Goal: Task Accomplishment & Management: Manage account settings

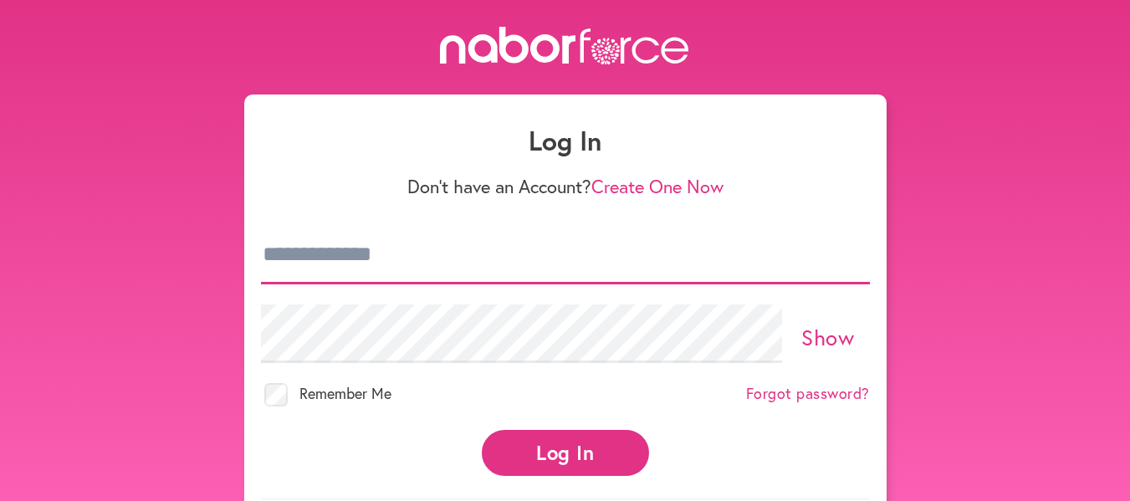
click at [367, 247] on input "email" at bounding box center [565, 255] width 609 height 59
type input "**********"
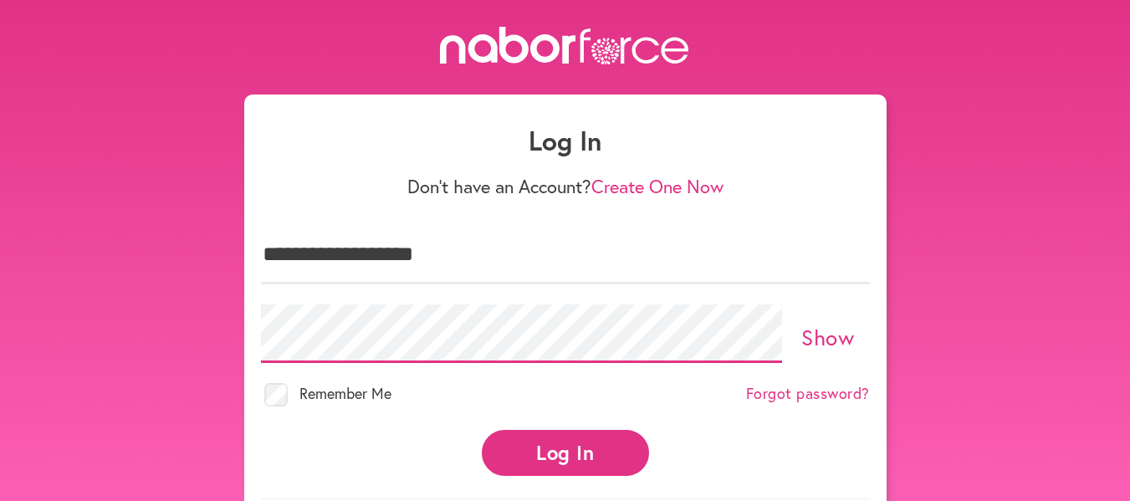
click at [482, 430] on button "Log In" at bounding box center [565, 453] width 167 height 46
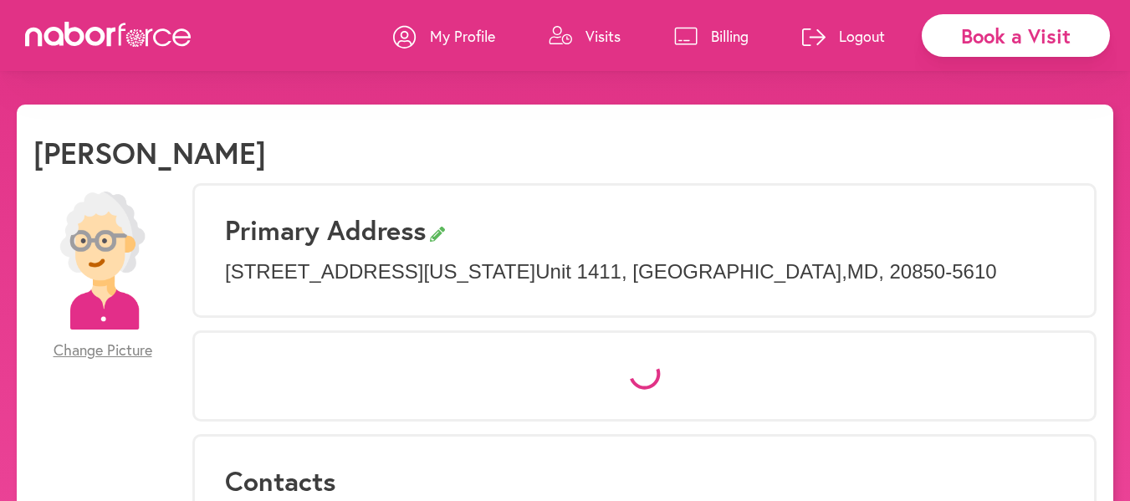
select select "*"
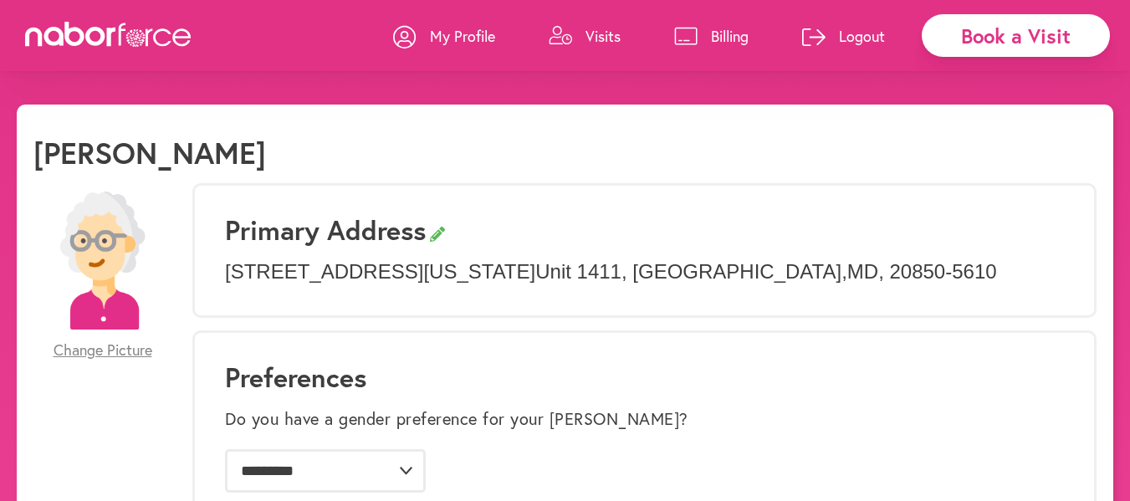
click at [711, 30] on p "Billing" at bounding box center [730, 36] width 38 height 20
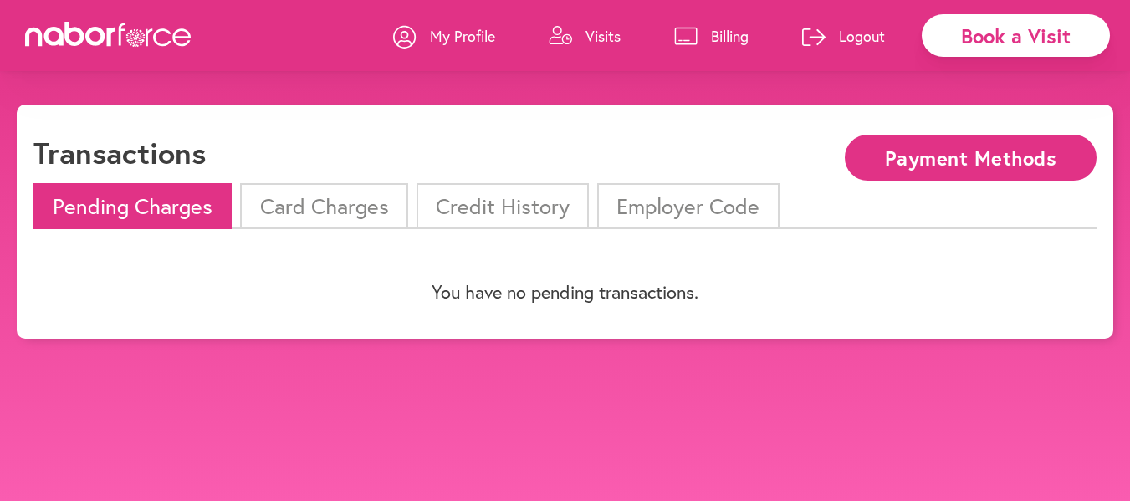
click at [323, 204] on li "Card Charges" at bounding box center [323, 206] width 167 height 46
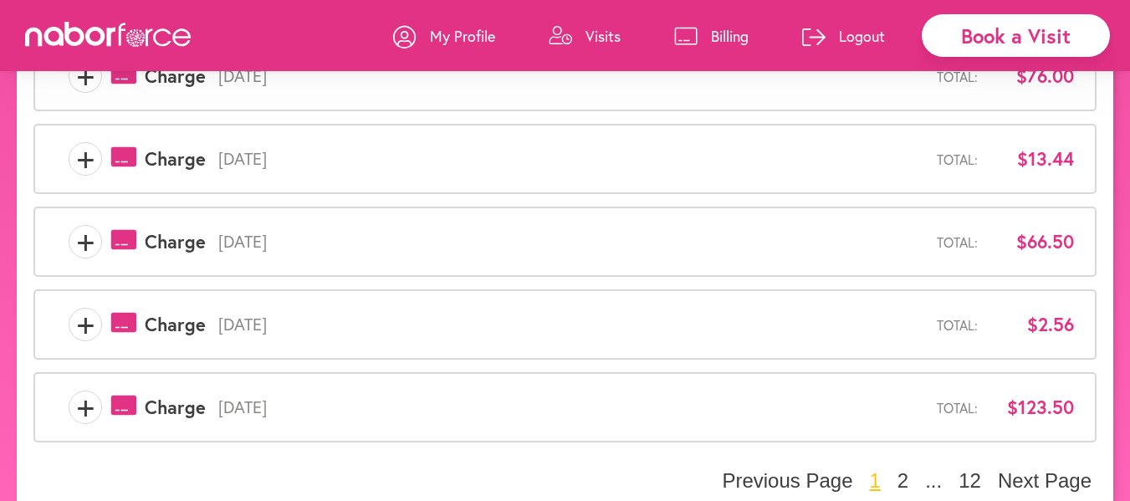
scroll to position [693, 0]
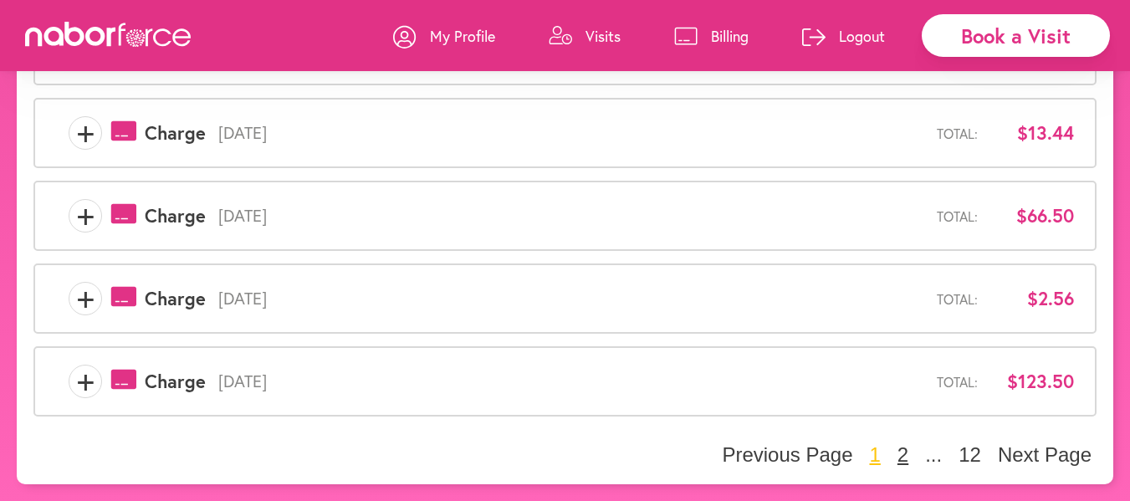
click at [902, 451] on button "2" at bounding box center [902, 454] width 21 height 25
click at [904, 452] on button "3" at bounding box center [902, 454] width 21 height 25
click at [847, 455] on button "2" at bounding box center [846, 454] width 21 height 25
click at [843, 452] on button "1" at bounding box center [846, 454] width 21 height 25
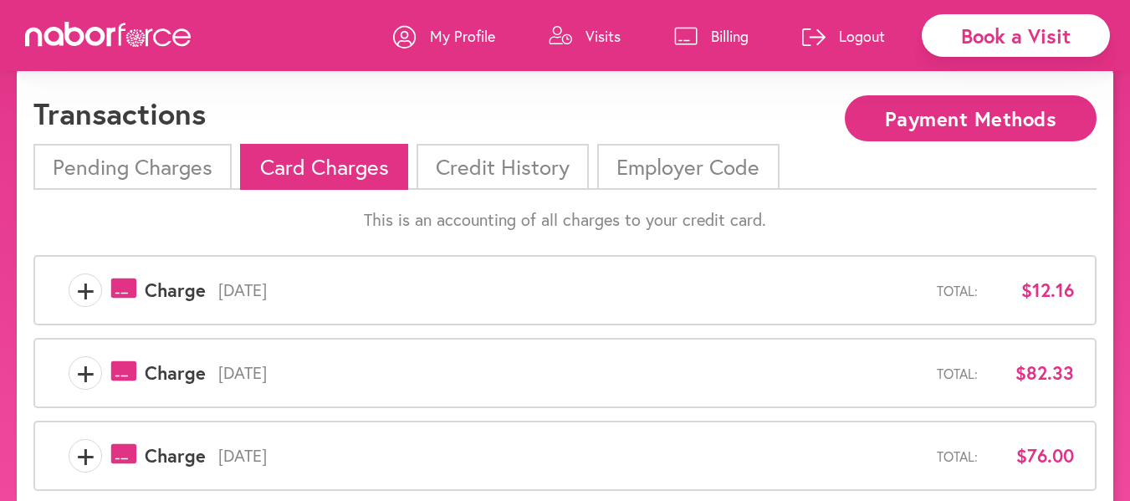
scroll to position [0, 0]
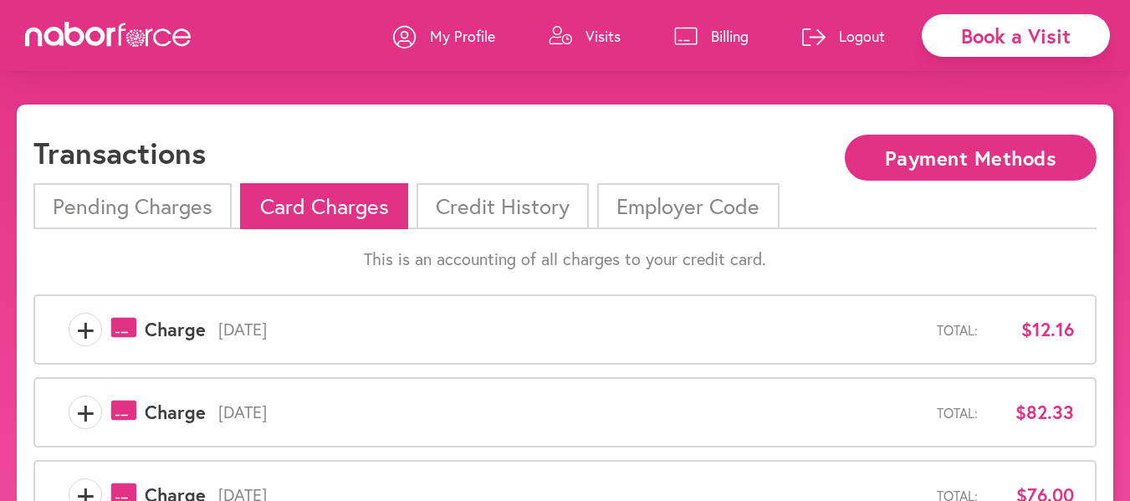
click at [858, 28] on p "Logout" at bounding box center [862, 36] width 46 height 20
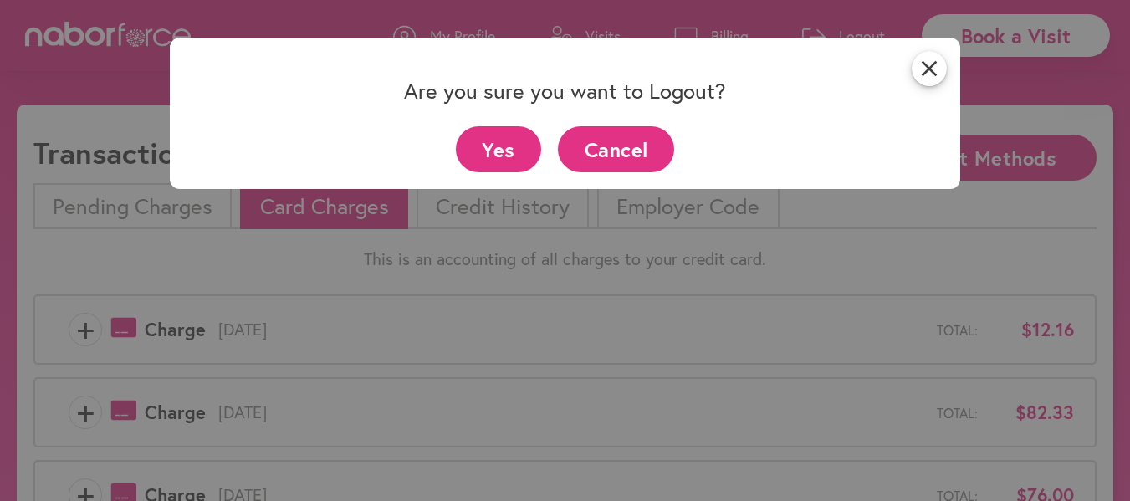
click at [513, 140] on button "Yes" at bounding box center [499, 149] width 86 height 46
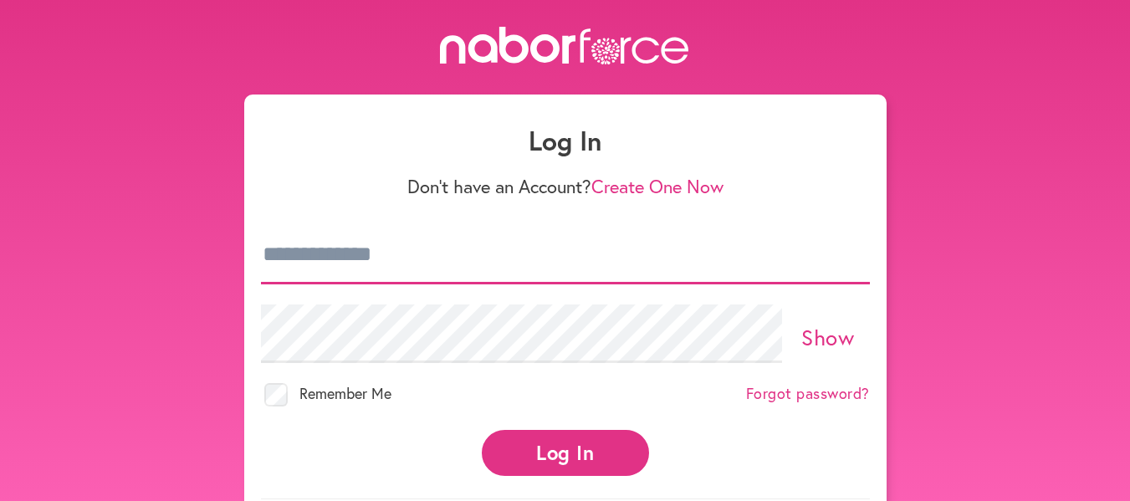
click at [349, 256] on input "email" at bounding box center [565, 255] width 609 height 59
type input "**********"
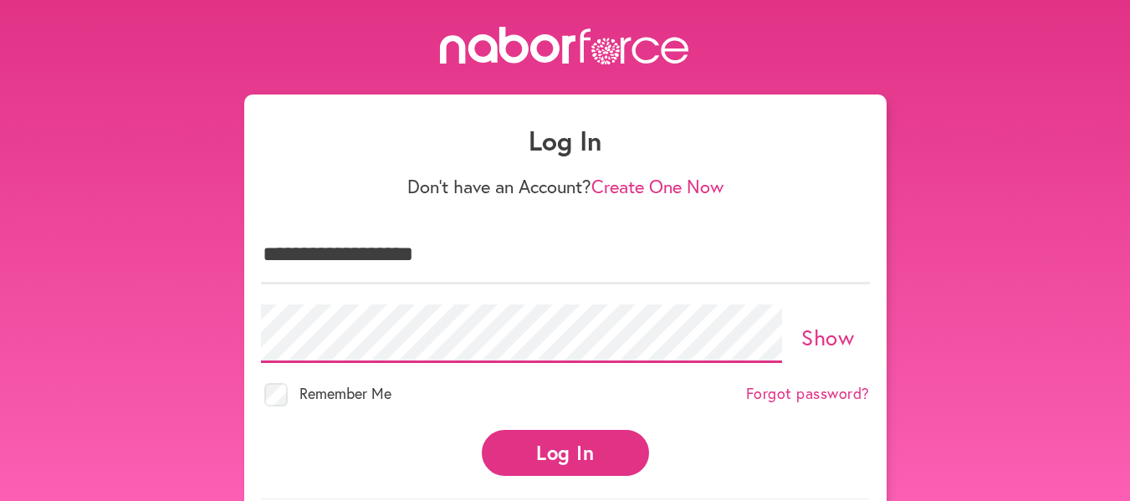
click at [482, 430] on button "Log In" at bounding box center [565, 453] width 167 height 46
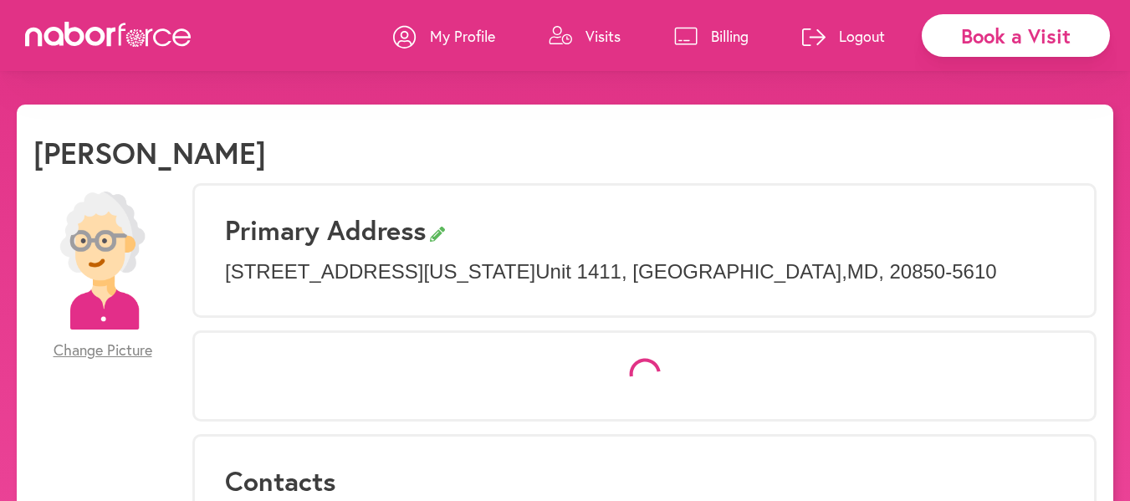
select select "*"
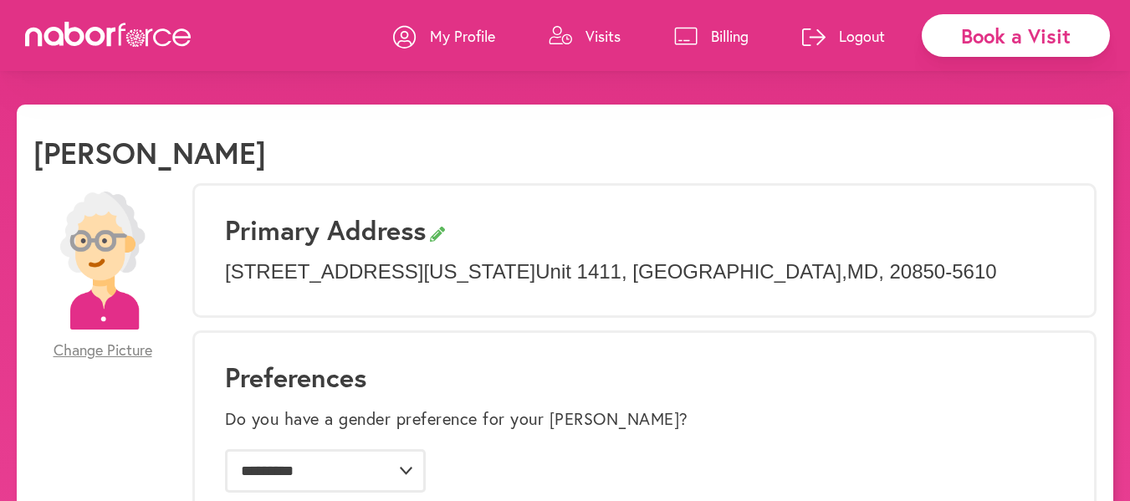
click at [733, 28] on p "Billing" at bounding box center [730, 36] width 38 height 20
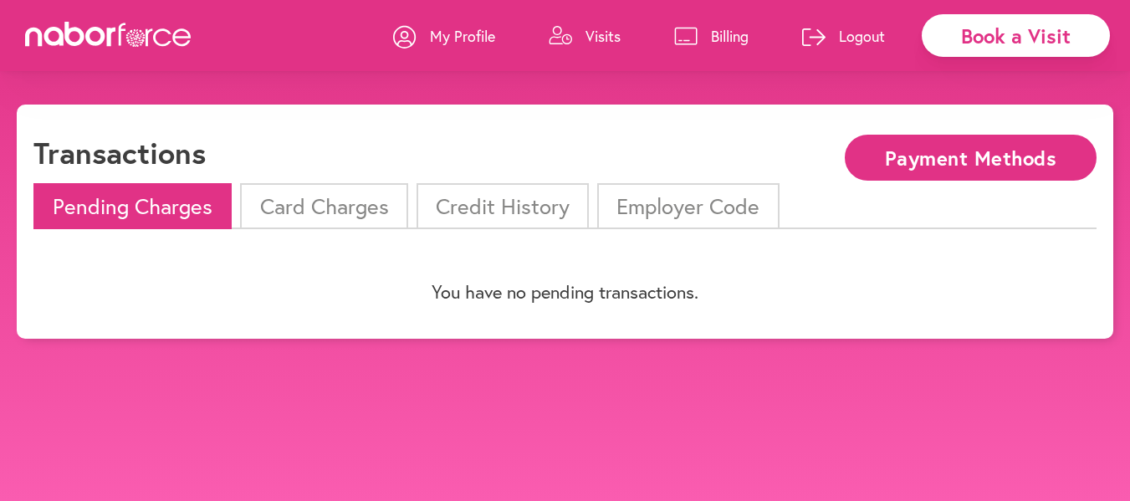
click at [330, 210] on li "Card Charges" at bounding box center [323, 206] width 167 height 46
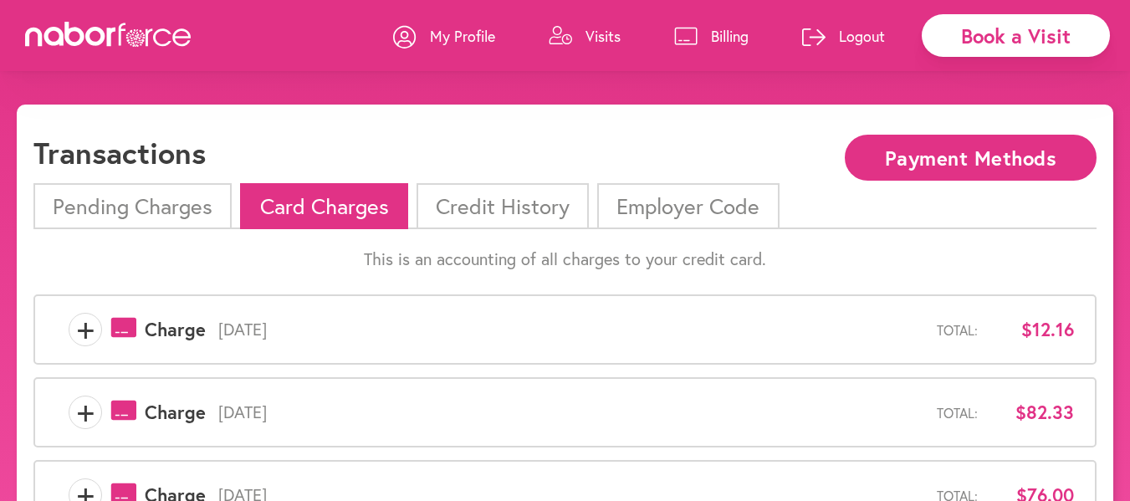
click at [126, 212] on li "Pending Charges" at bounding box center [132, 206] width 198 height 46
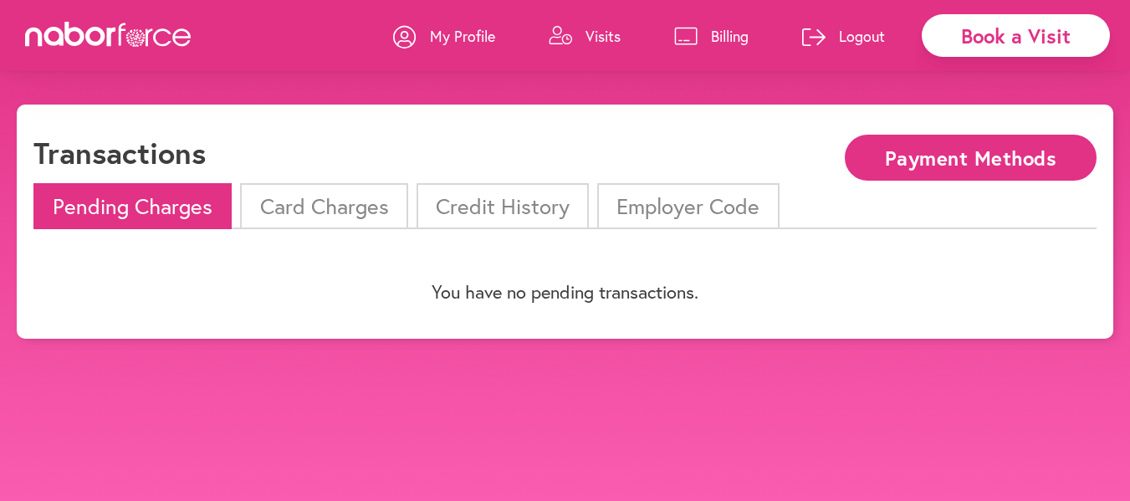
click at [274, 204] on li "Card Charges" at bounding box center [323, 206] width 167 height 46
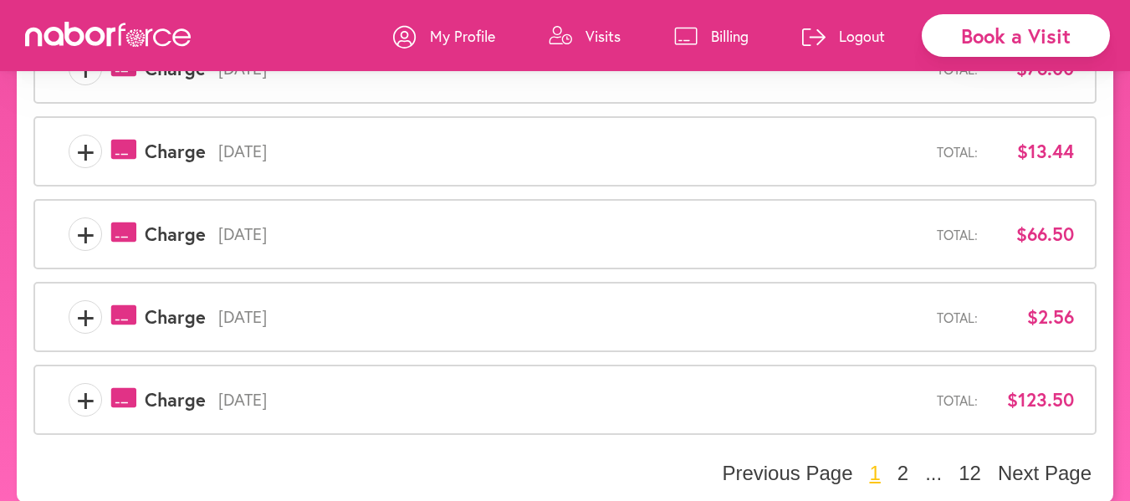
scroll to position [693, 0]
